Goal: Task Accomplishment & Management: Use online tool/utility

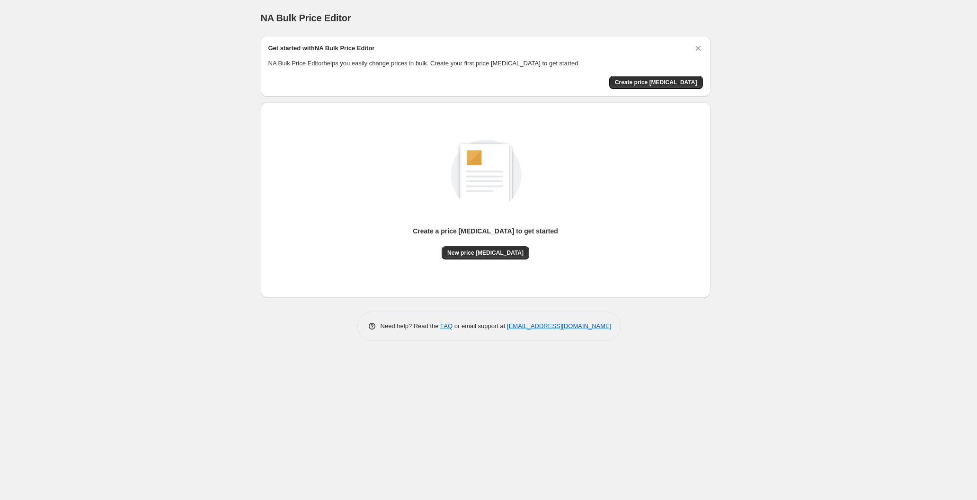
click at [493, 239] on div "Create a price change job to get started" at bounding box center [485, 236] width 145 height 20
click at [492, 254] on span "New price change job" at bounding box center [485, 253] width 76 height 8
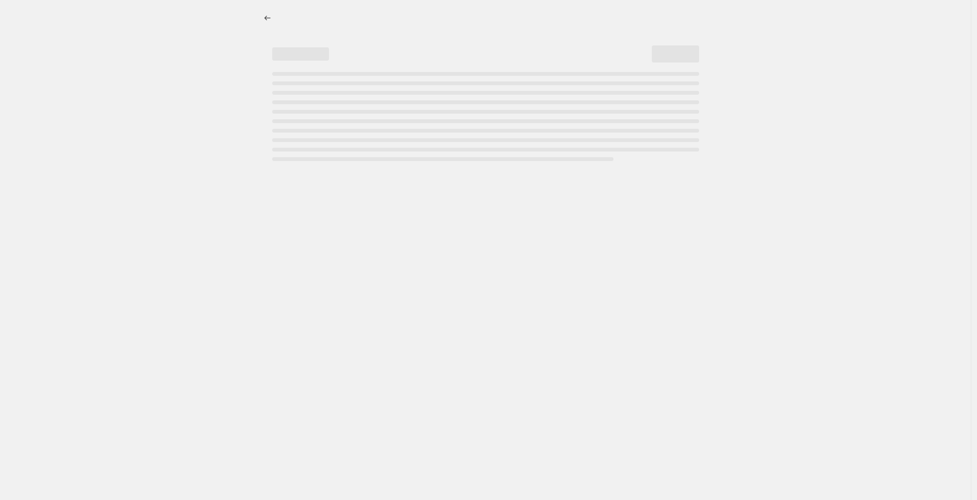
select select "percentage"
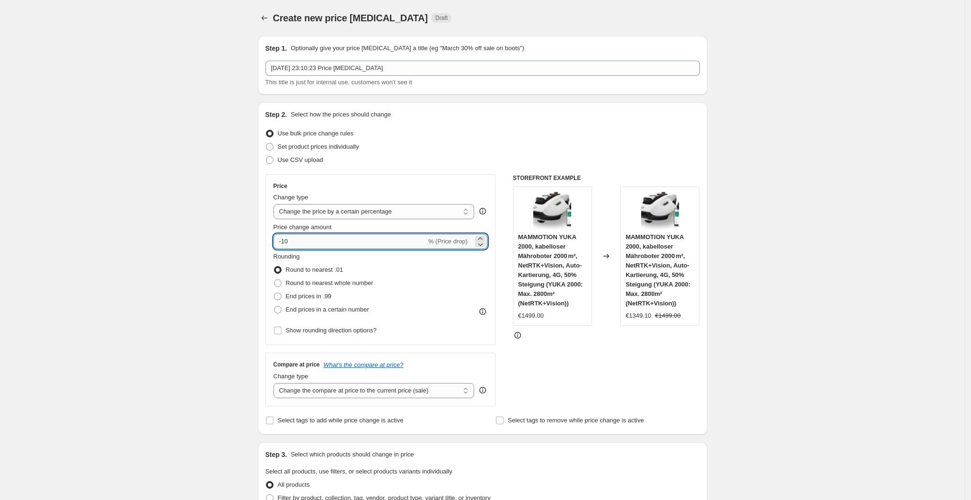
click at [341, 243] on input "-10" at bounding box center [349, 241] width 153 height 15
type input "-1"
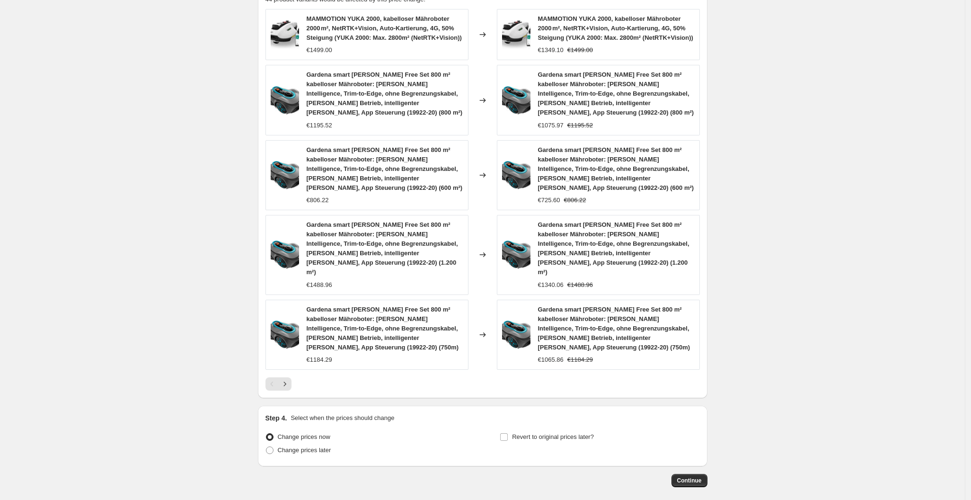
type input "-30"
drag, startPoint x: 675, startPoint y: 428, endPoint x: 678, endPoint y: 431, distance: 5.0
click at [678, 474] on button "Continue" at bounding box center [689, 480] width 36 height 13
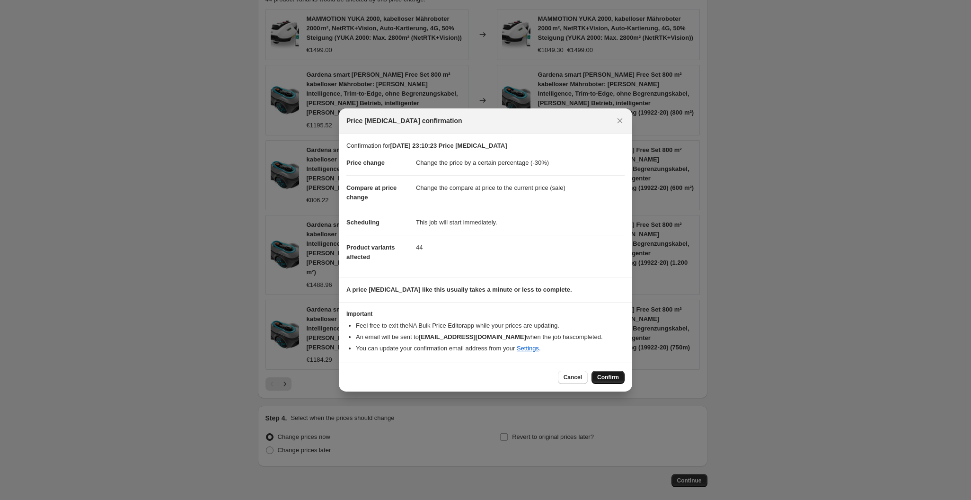
click at [614, 374] on button "Confirm" at bounding box center [607, 376] width 33 height 13
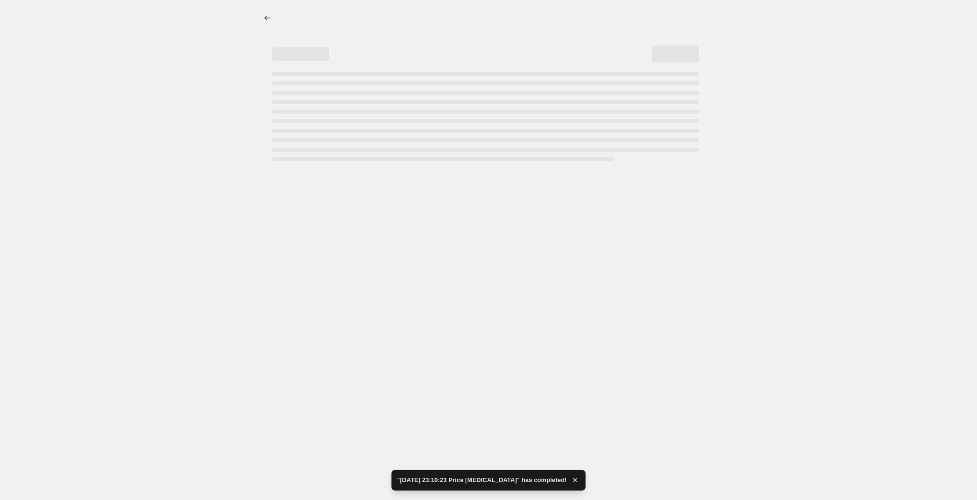
select select "percentage"
